Goal: Transaction & Acquisition: Purchase product/service

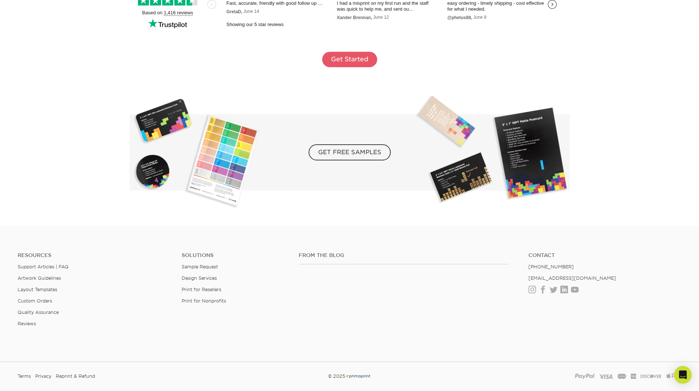
scroll to position [1285, 0]
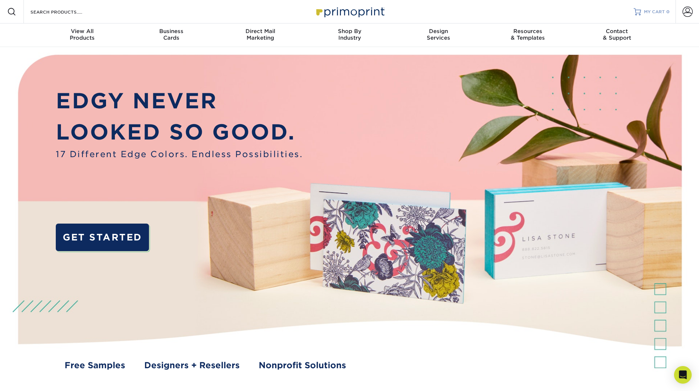
click at [662, 11] on span "MY CART" at bounding box center [654, 12] width 21 height 6
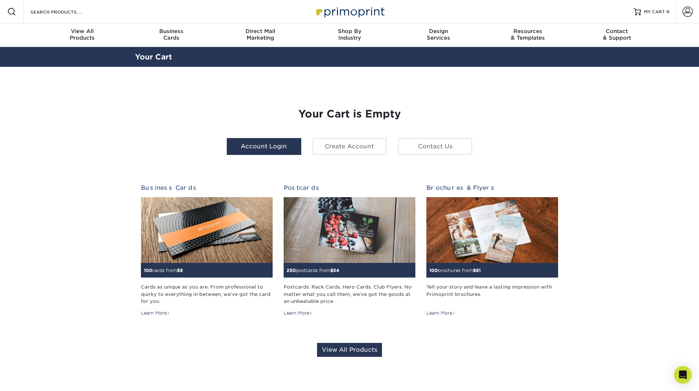
click at [264, 148] on link "Account Login" at bounding box center [264, 146] width 75 height 17
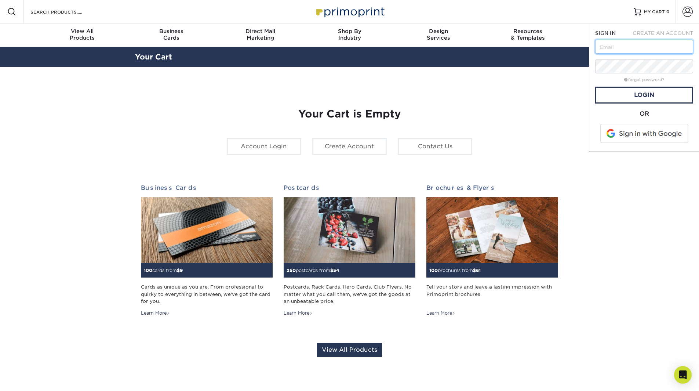
click at [617, 50] on input "text" at bounding box center [644, 47] width 98 height 14
type input "[EMAIL_ADDRESS][DOMAIN_NAME]"
click at [634, 79] on link "forgot password?" at bounding box center [644, 79] width 40 height 5
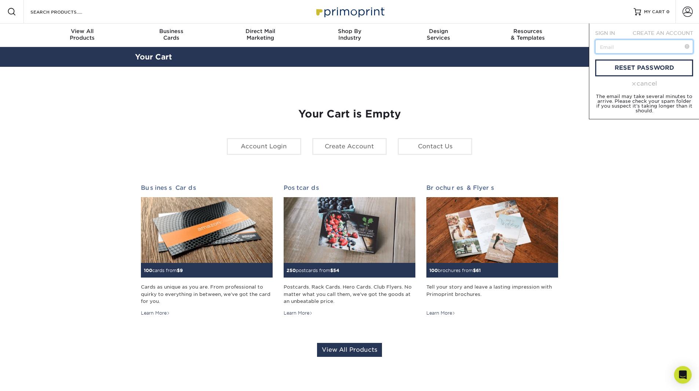
click at [632, 48] on input "text" at bounding box center [644, 47] width 98 height 14
type input "admin@betheljc.org"
click at [656, 64] on link "reset password" at bounding box center [644, 67] width 98 height 17
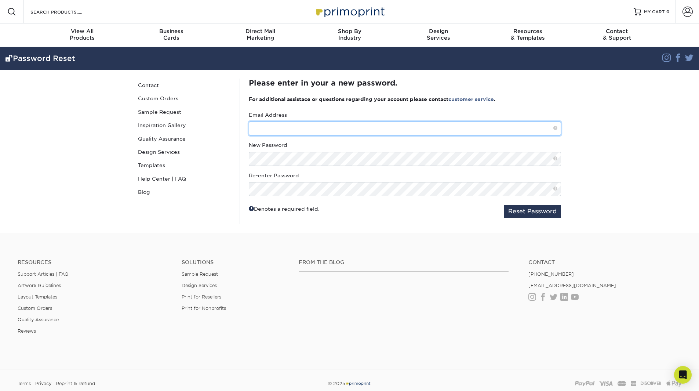
click at [288, 128] on input "text" at bounding box center [405, 129] width 312 height 14
type input "admin@betheljc.org"
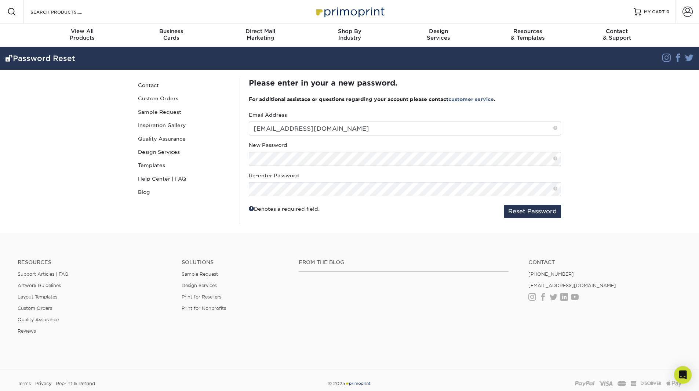
click at [557, 157] on span at bounding box center [556, 159] width 4 height 6
click at [556, 159] on span at bounding box center [556, 159] width 4 height 6
click at [555, 187] on span at bounding box center [556, 189] width 4 height 6
click at [519, 212] on button "Reset Password" at bounding box center [532, 211] width 57 height 13
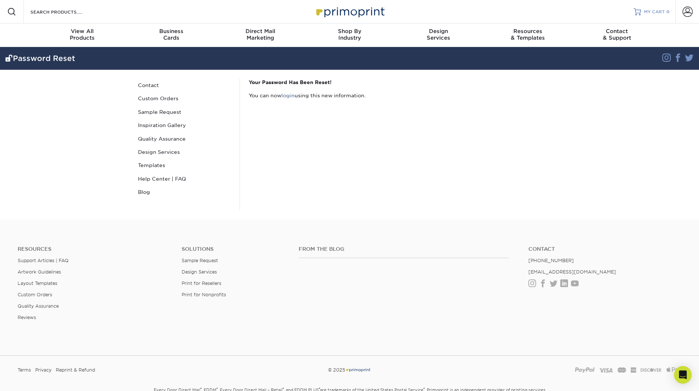
click at [646, 9] on span "MY CART" at bounding box center [654, 12] width 21 height 6
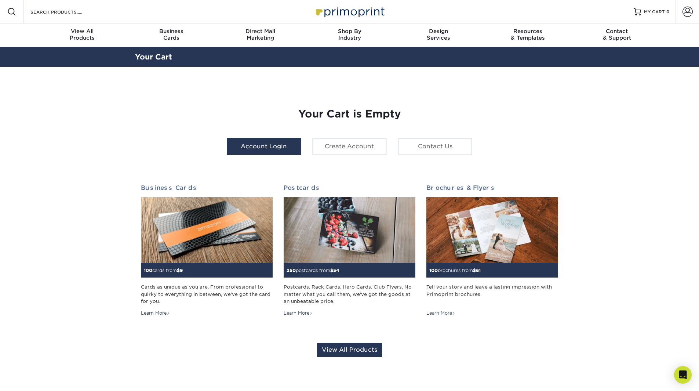
click at [262, 152] on link "Account Login" at bounding box center [264, 146] width 75 height 17
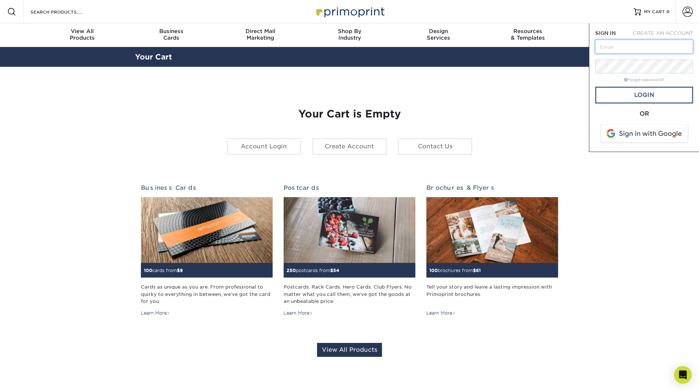
type input "[EMAIL_ADDRESS][DOMAIN_NAME]"
click at [626, 97] on link "Login" at bounding box center [644, 95] width 98 height 17
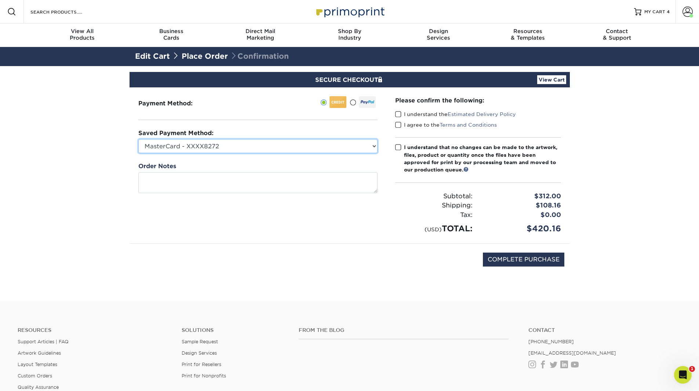
click at [373, 146] on select "MasterCard - XXXX8272 MasterCard - XXXX1008 MasterCard - XXXX4957 New Credit Ca…" at bounding box center [257, 146] width 239 height 14
click at [618, 140] on section "SECURE CHECKOUT View Cart Payment Method: Saved Payment Method:" at bounding box center [349, 183] width 699 height 235
click at [552, 77] on link "View Cart" at bounding box center [551, 79] width 29 height 9
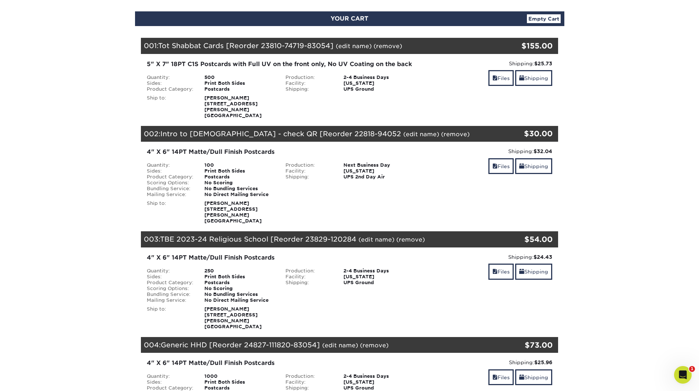
scroll to position [73, 0]
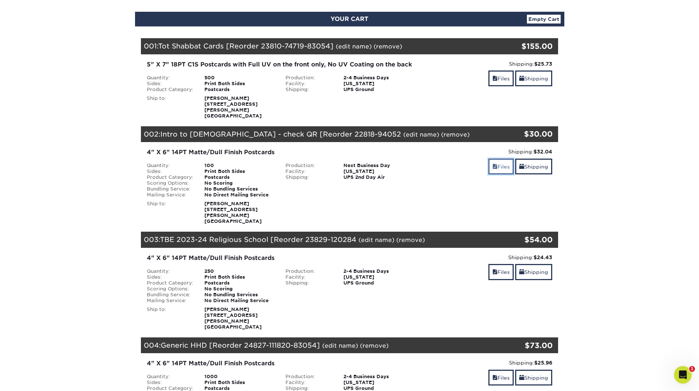
click at [498, 170] on link "Files" at bounding box center [501, 167] width 25 height 16
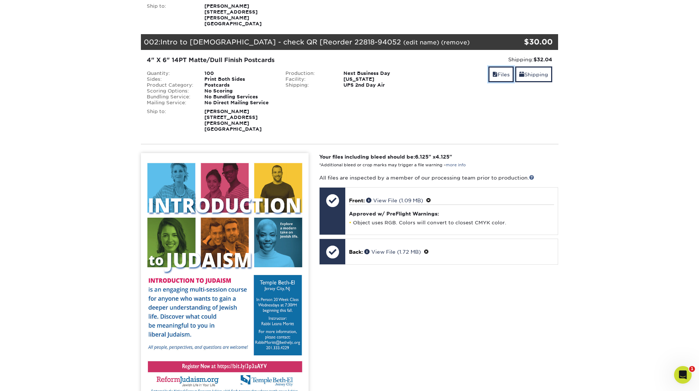
scroll to position [37, 0]
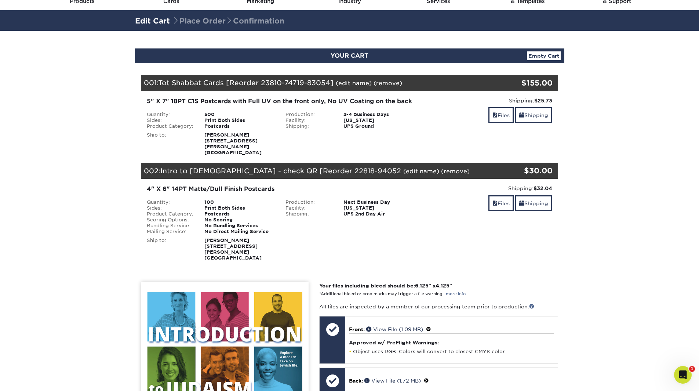
drag, startPoint x: 468, startPoint y: 174, endPoint x: 631, endPoint y: 163, distance: 163.8
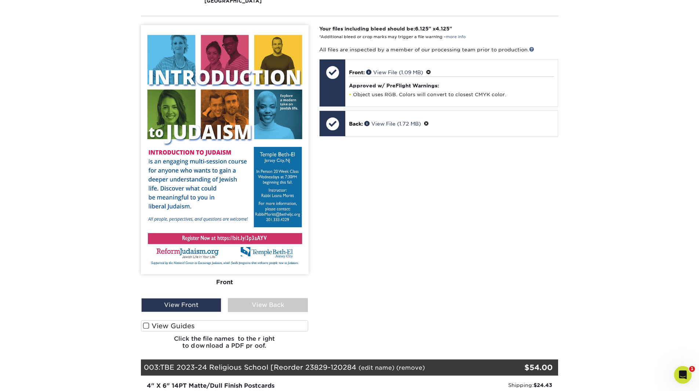
scroll to position [367, 0]
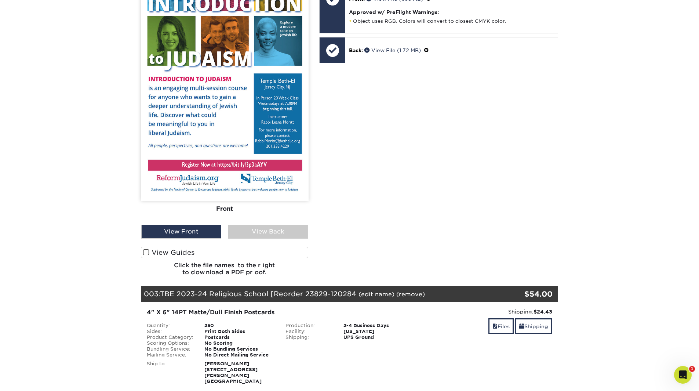
click at [234, 269] on h6 "Click the file names to the right to download a PDF proof." at bounding box center [225, 272] width 168 height 20
click at [151, 250] on label "View Guides" at bounding box center [225, 252] width 168 height 11
click at [0, 0] on input "View Guides" at bounding box center [0, 0] width 0 height 0
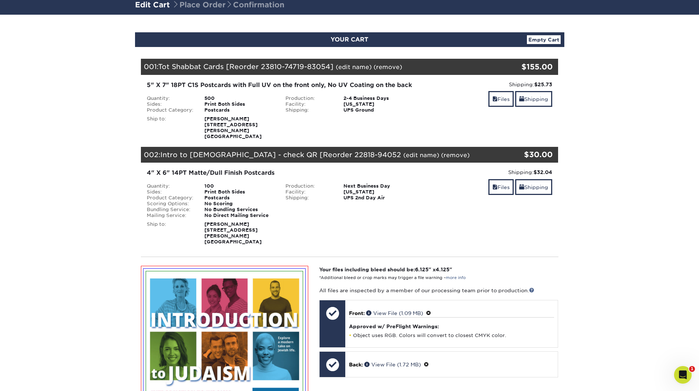
scroll to position [110, 0]
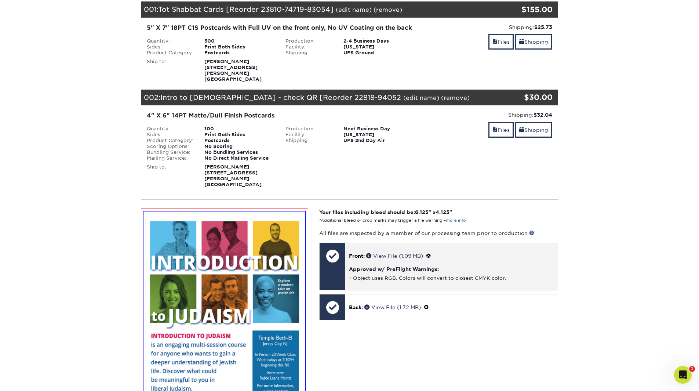
click at [389, 269] on h4 "Approved w/ PreFlight Warnings:" at bounding box center [451, 269] width 205 height 6
drag, startPoint x: 388, startPoint y: 253, endPoint x: 369, endPoint y: 263, distance: 22.0
click at [369, 266] on h4 "Approved w/ PreFlight Warnings:" at bounding box center [451, 269] width 205 height 6
click at [391, 254] on link "View File (1.09 MB)" at bounding box center [394, 256] width 57 height 6
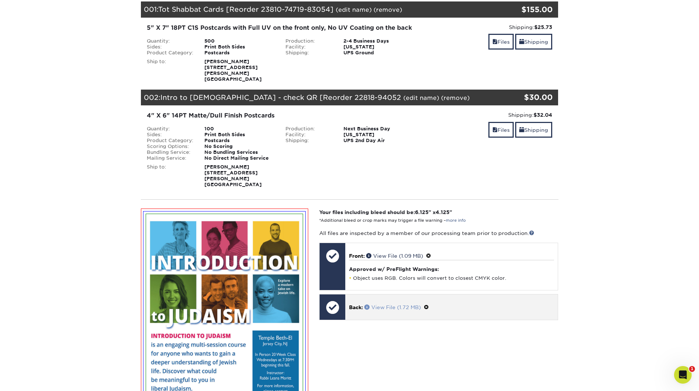
click at [381, 305] on link "View File (1.72 MB)" at bounding box center [393, 307] width 57 height 6
